Goal: Task Accomplishment & Management: Manage account settings

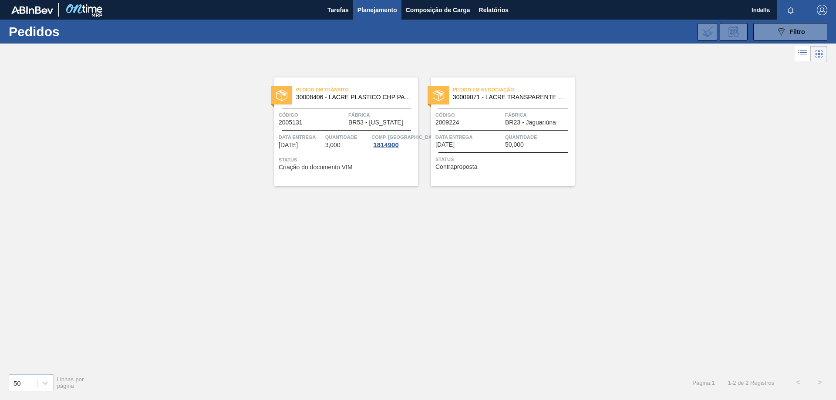
click at [824, 12] on img "button" at bounding box center [822, 10] width 10 height 10
click at [793, 81] on li "Sair" at bounding box center [796, 78] width 66 height 16
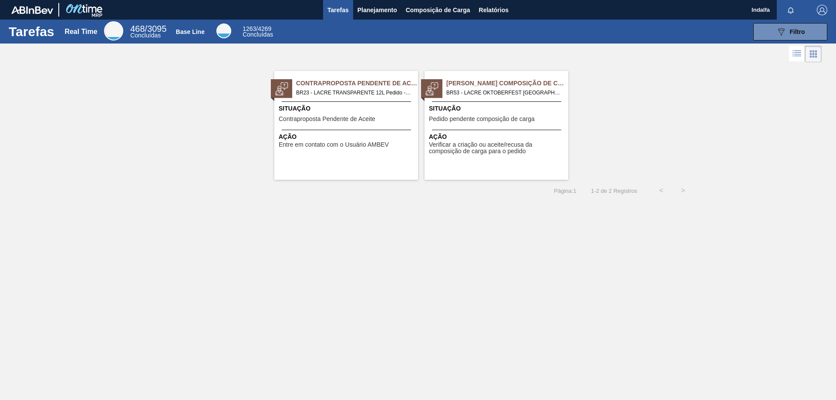
click at [446, 203] on div "Tarefas Real Time 468 / 3095 Concluídas Base Line 1263 / 4269 Concluídas 089F7B…" at bounding box center [418, 191] width 836 height 342
click at [375, 15] on span "Planejamento" at bounding box center [377, 10] width 40 height 10
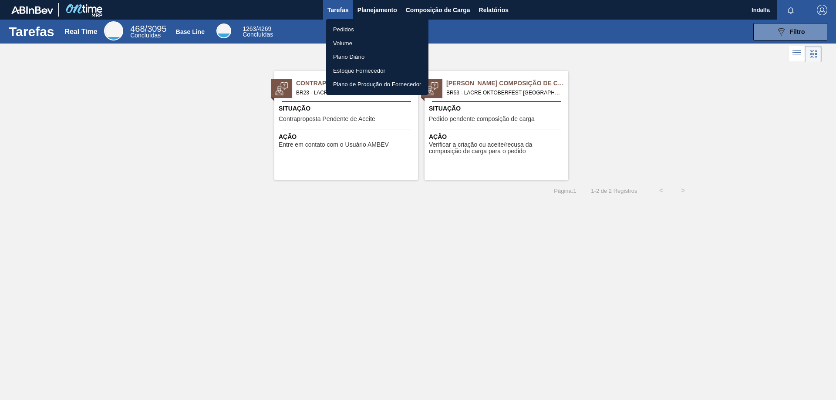
click at [361, 27] on li "Pedidos" at bounding box center [377, 30] width 102 height 14
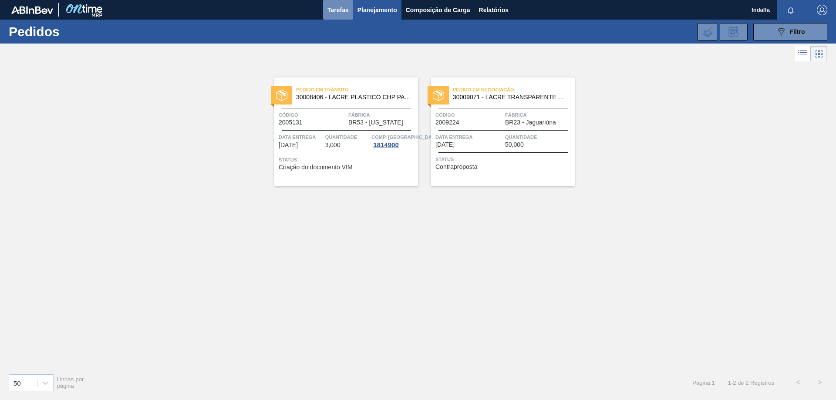
click at [345, 12] on span "Tarefas" at bounding box center [337, 10] width 21 height 10
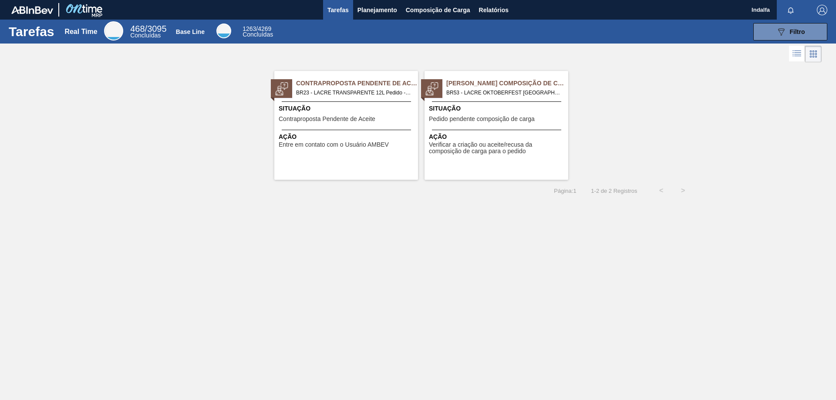
click at [454, 129] on div "Pedido Aguardando Composição de Carga BR53 - LACRE OKTOBERFEST Pedido - 2026899…" at bounding box center [496, 125] width 144 height 109
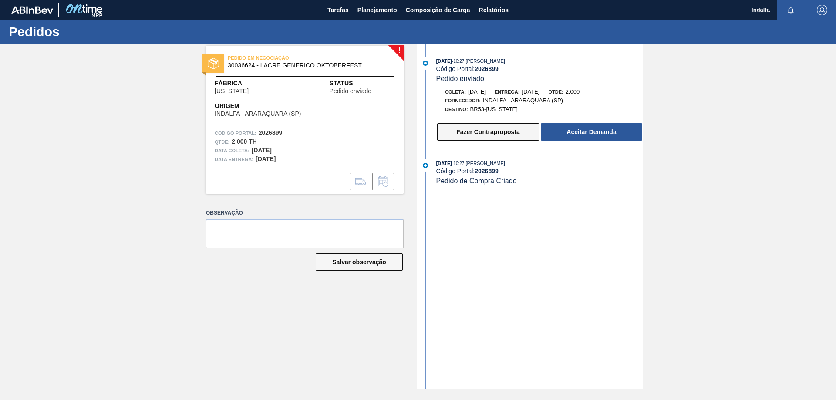
click at [480, 136] on button "Fazer Contraproposta" at bounding box center [488, 131] width 102 height 17
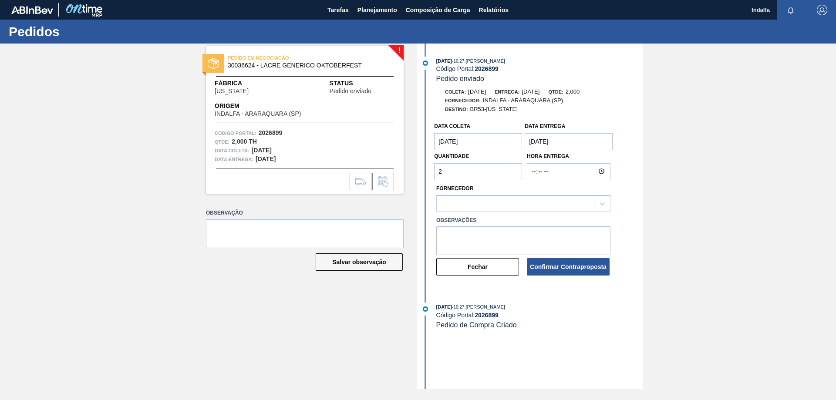
click at [475, 143] on coleta "12/09/2025" at bounding box center [478, 141] width 88 height 17
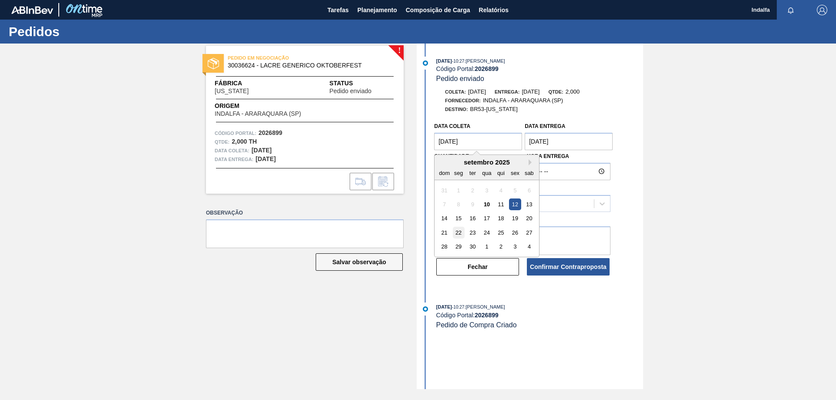
click at [460, 234] on div "22" at bounding box center [459, 233] width 12 height 12
type coleta "22/09/2025"
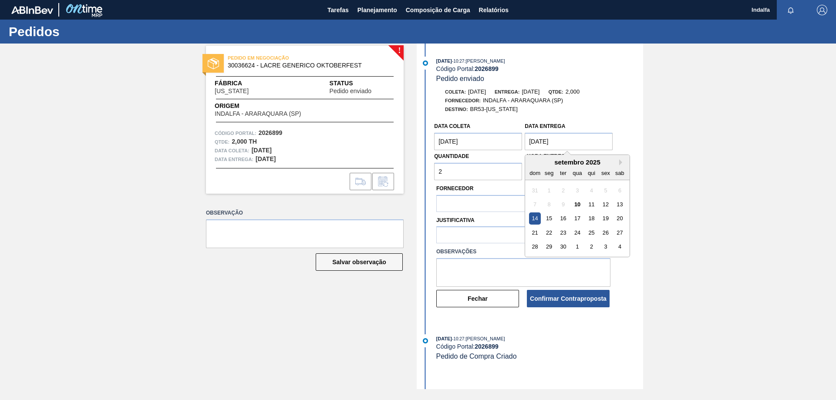
click at [543, 141] on entrega "14/09/2025" at bounding box center [569, 141] width 88 height 17
click at [566, 232] on div "23" at bounding box center [563, 233] width 12 height 12
type entrega "23/09/2025"
click at [533, 236] on div at bounding box center [515, 235] width 157 height 13
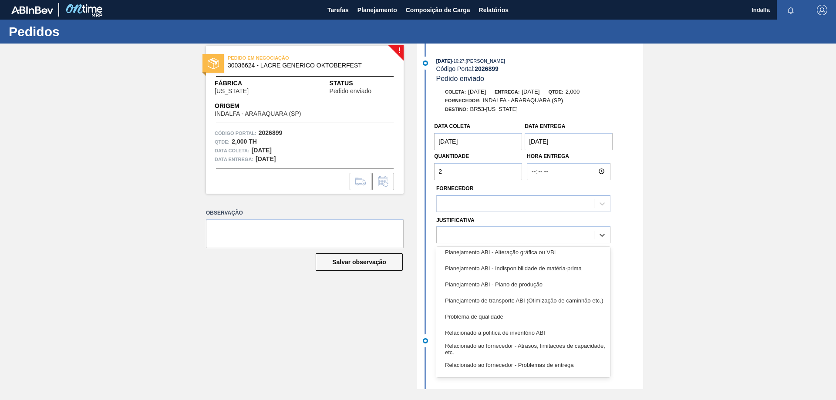
scroll to position [131, 0]
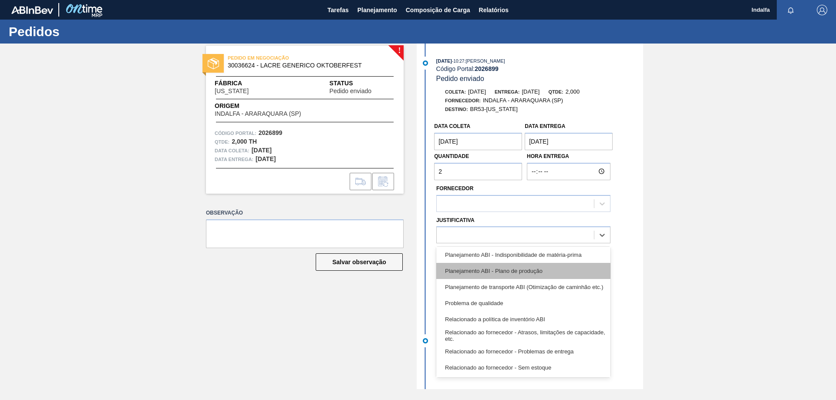
click at [565, 270] on div "Planejamento ABI - Plano de produção" at bounding box center [523, 271] width 174 height 16
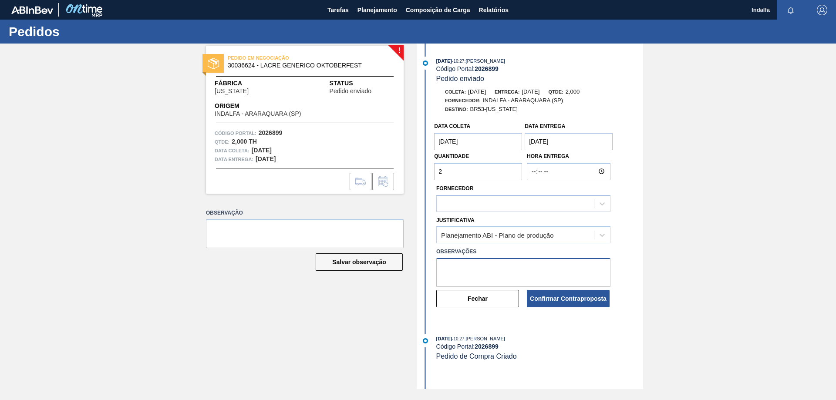
click at [555, 270] on textarea at bounding box center [523, 272] width 174 height 29
type textarea "tempo de máquina"
click at [565, 295] on button "Confirmar Contraproposta" at bounding box center [568, 298] width 83 height 17
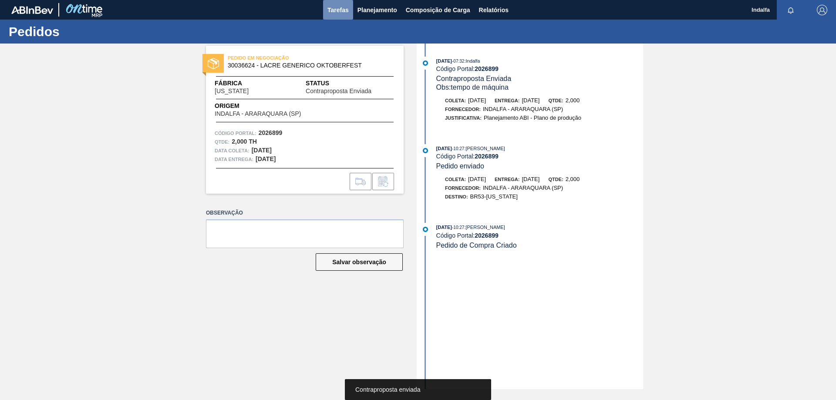
click at [328, 11] on span "Tarefas" at bounding box center [337, 10] width 21 height 10
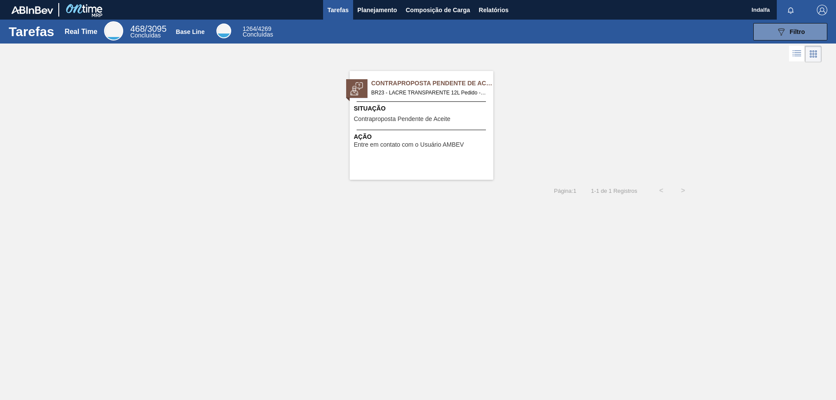
click at [384, 106] on span "Situação" at bounding box center [422, 108] width 137 height 9
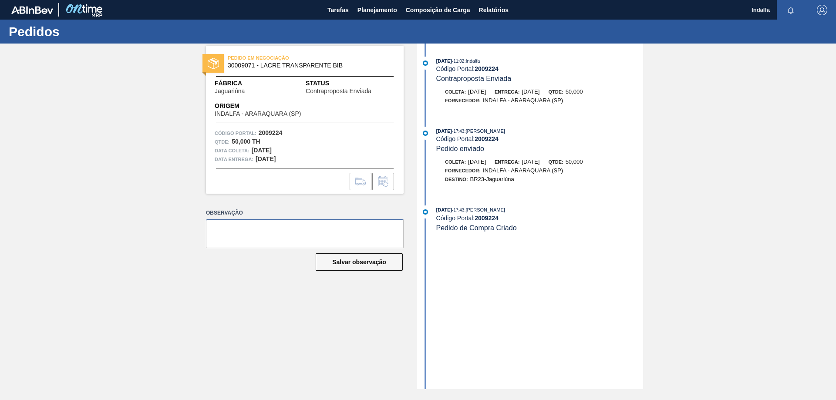
click at [330, 227] on textarea at bounding box center [305, 233] width 198 height 29
type textarea "favor liberar numero do pedido."
click at [347, 266] on button "Salvar observação" at bounding box center [359, 261] width 87 height 17
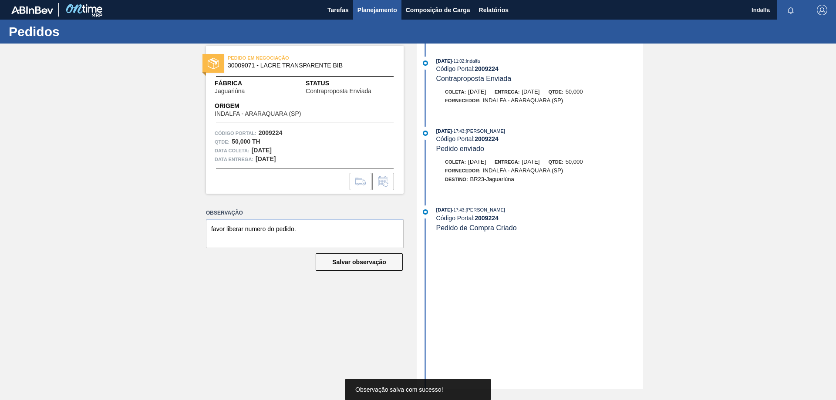
click at [376, 12] on span "Planejamento" at bounding box center [377, 10] width 40 height 10
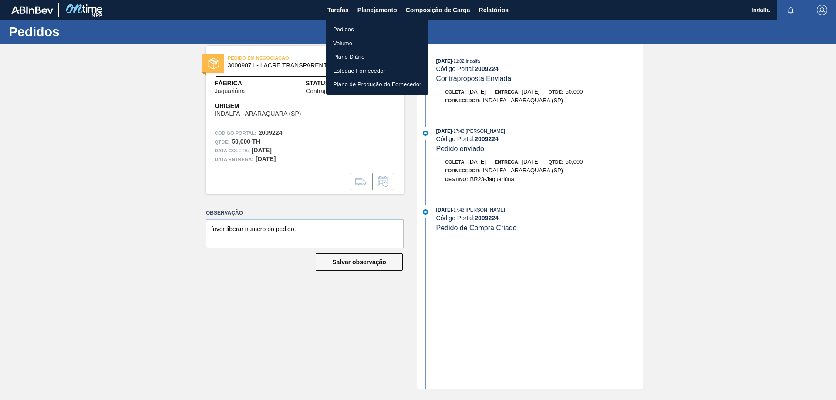
click at [354, 28] on li "Pedidos" at bounding box center [377, 30] width 102 height 14
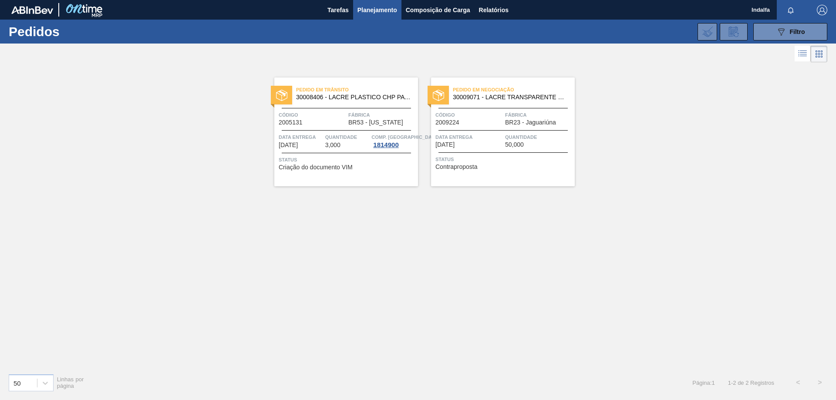
click at [447, 109] on div "Pedido em Negociação 30009071 - LACRE TRANSPARENTE BIB Código 2009224 Fábrica B…" at bounding box center [503, 131] width 144 height 109
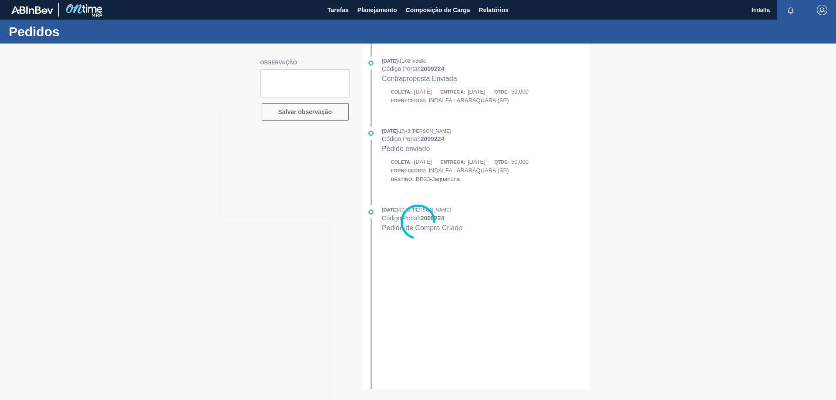
type textarea "favor liberar numero do pedido."
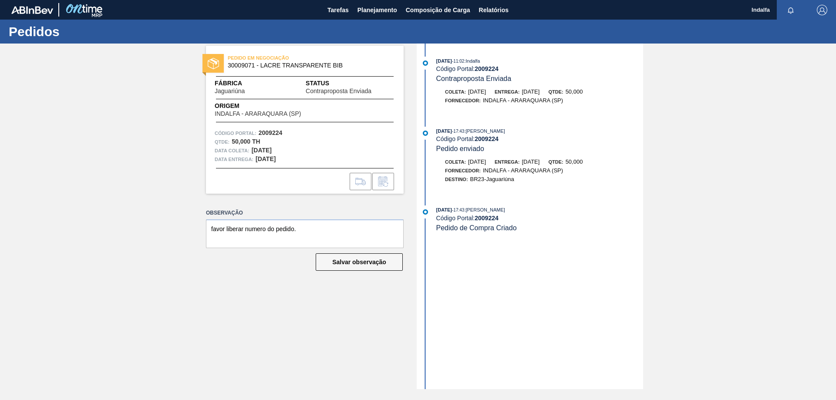
click at [818, 12] on img "button" at bounding box center [822, 10] width 10 height 10
click at [779, 79] on li "Sair" at bounding box center [796, 78] width 66 height 16
